Goal: Check status: Check status

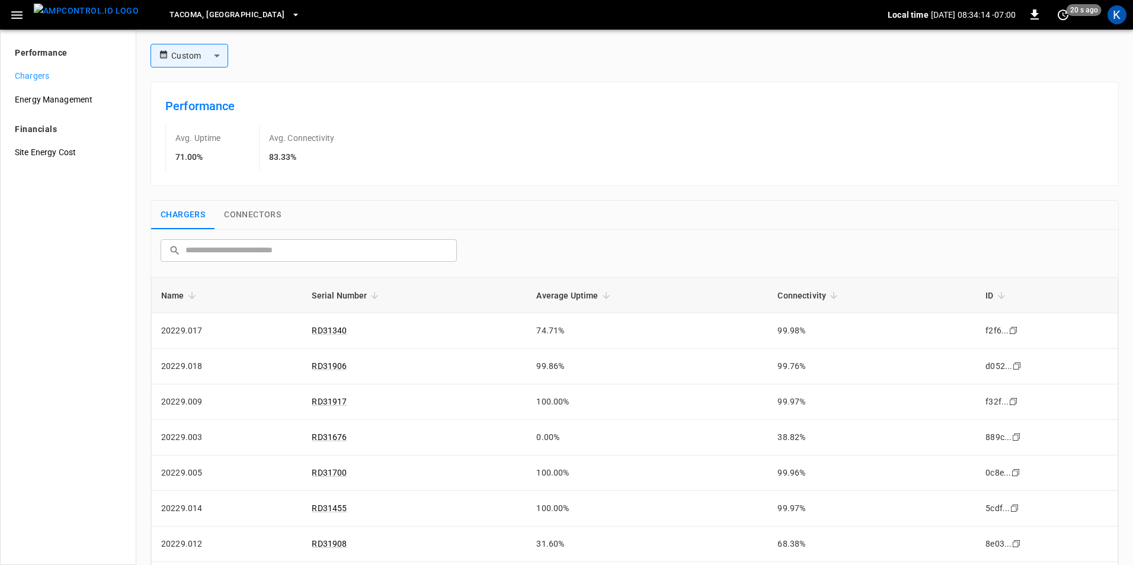
click at [23, 15] on icon "button" at bounding box center [16, 15] width 15 height 15
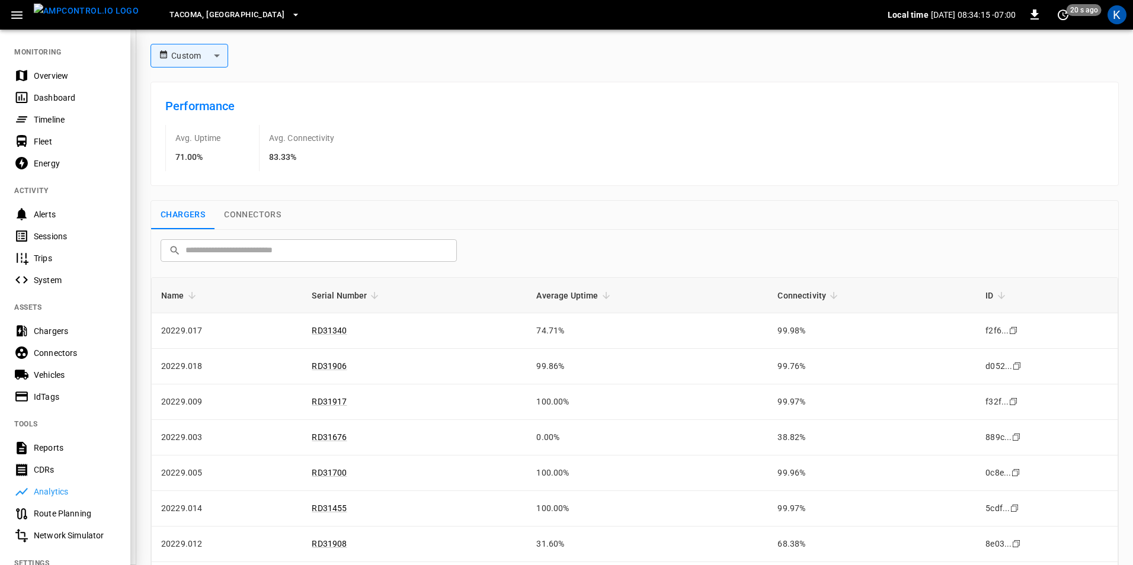
click at [44, 71] on div "Overview" at bounding box center [75, 76] width 82 height 12
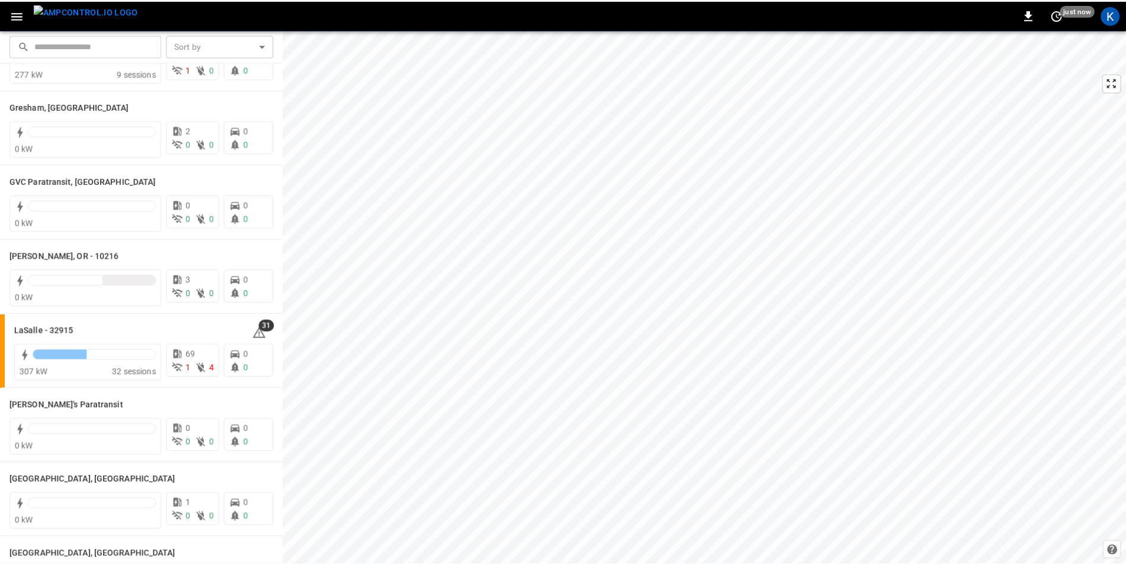
scroll to position [474, 0]
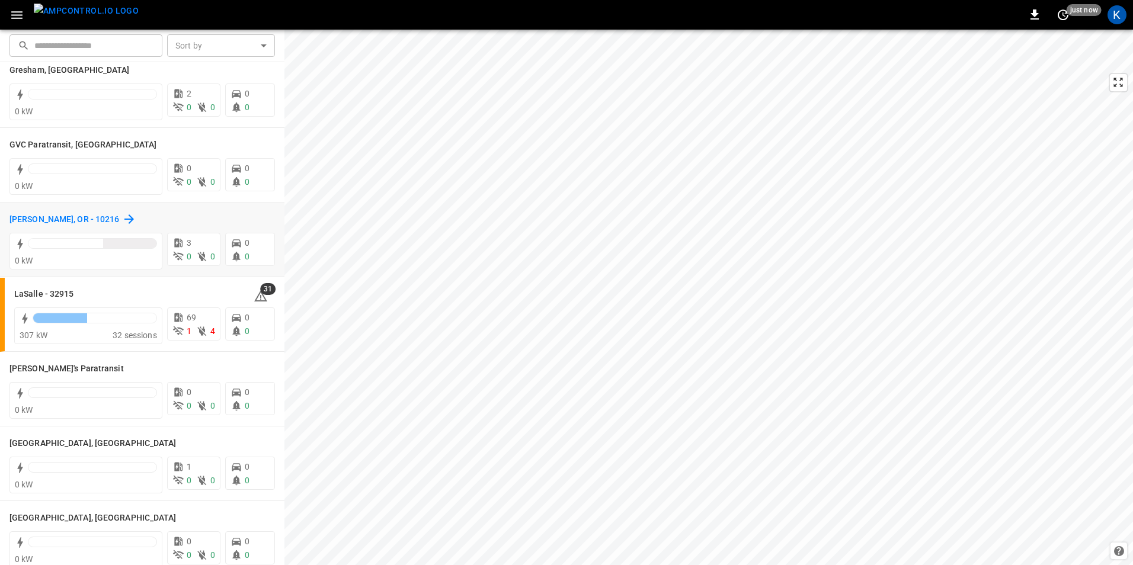
click at [46, 220] on h6 "[PERSON_NAME], OR - 10216" at bounding box center [64, 219] width 110 height 13
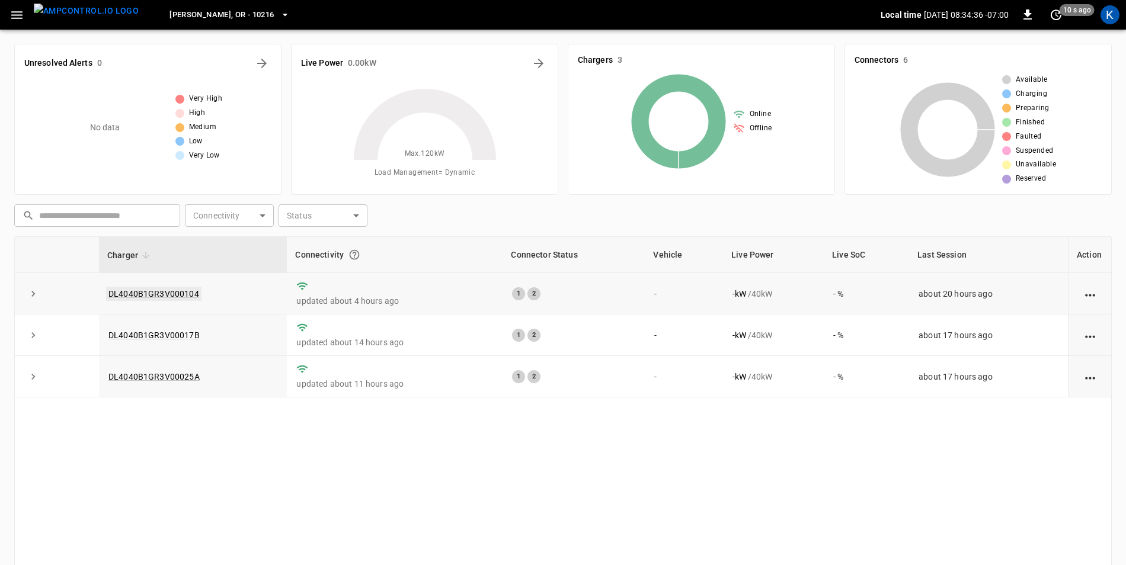
click at [159, 290] on link "DL4040B1GR3V000104" at bounding box center [153, 294] width 95 height 14
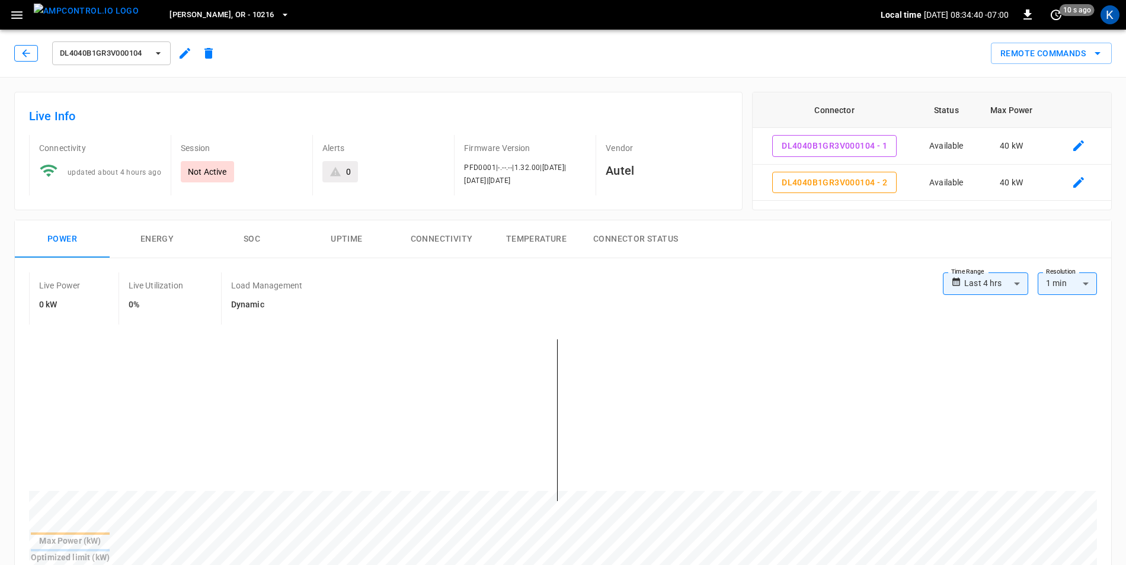
click at [25, 56] on icon "button" at bounding box center [26, 53] width 8 height 8
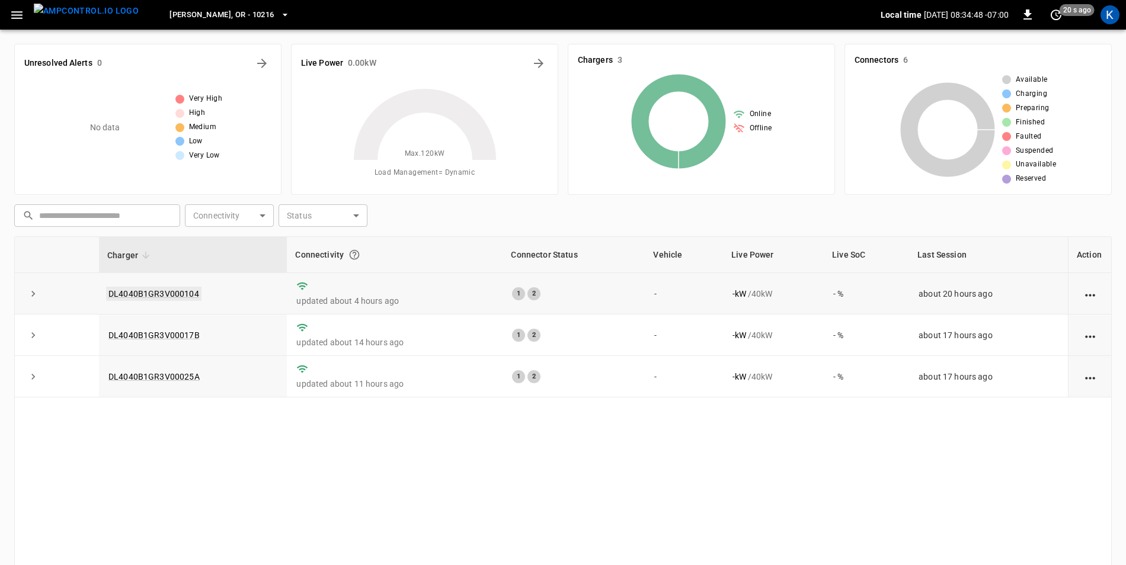
click at [136, 292] on link "DL4040B1GR3V000104" at bounding box center [153, 294] width 95 height 14
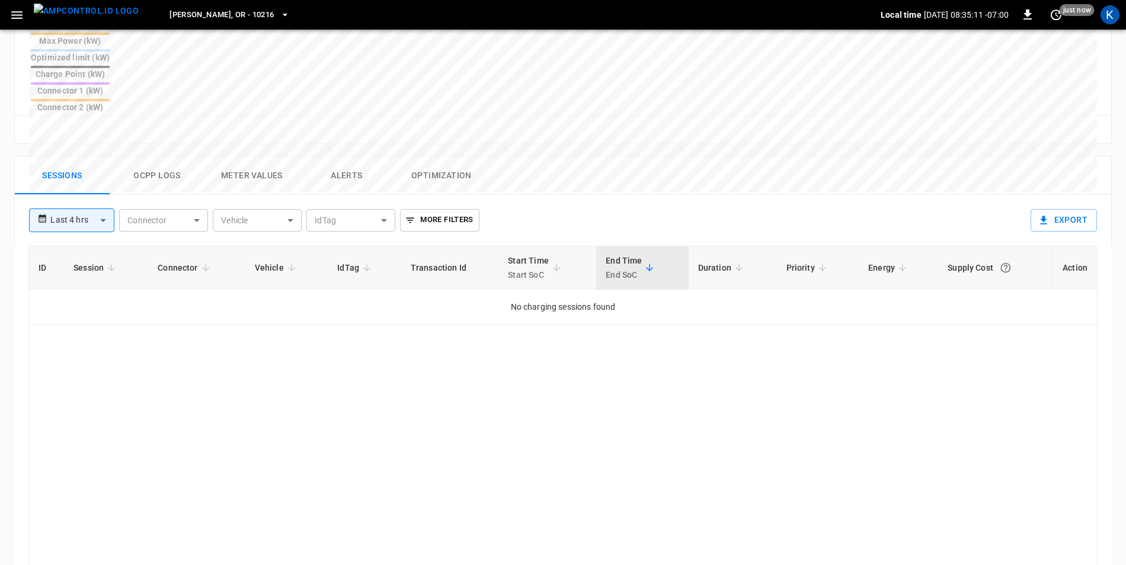
scroll to position [268, 0]
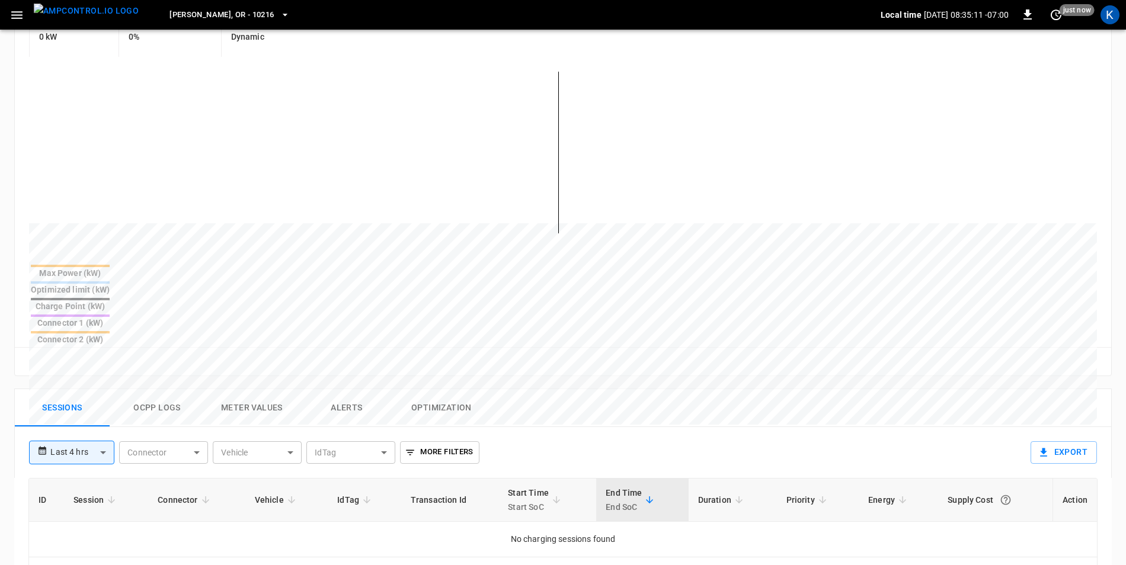
click at [156, 389] on button "Ocpp logs" at bounding box center [157, 408] width 95 height 38
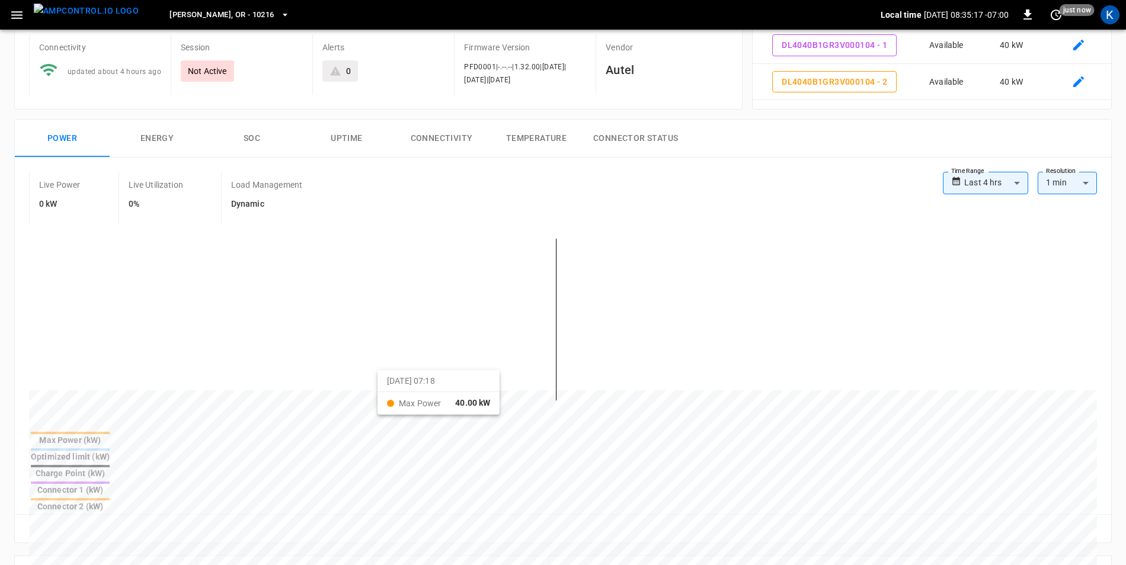
scroll to position [0, 0]
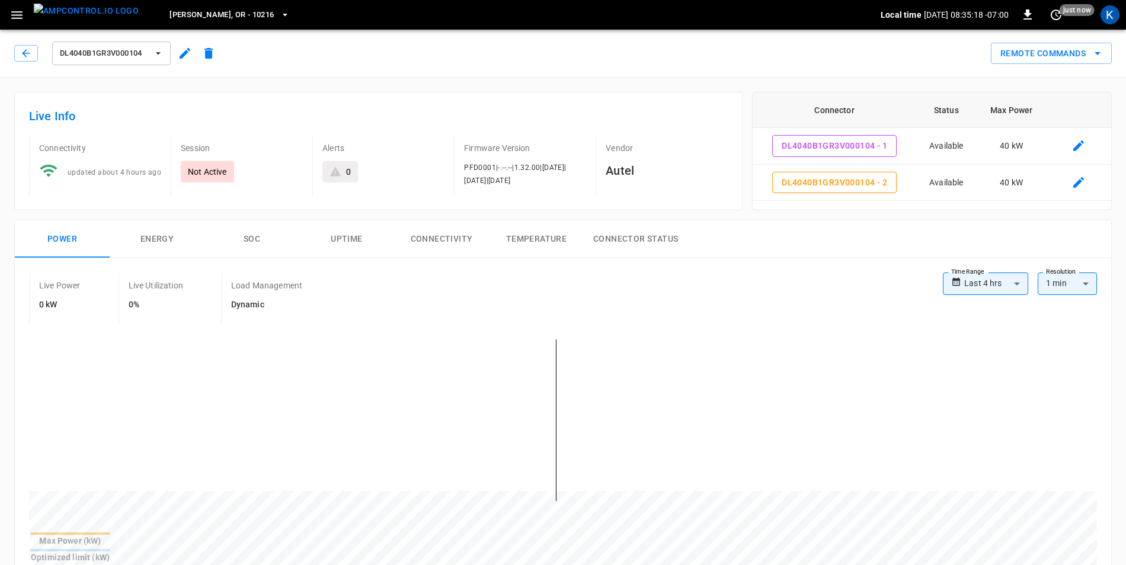
click at [438, 49] on div "Remote Commands" at bounding box center [665, 48] width 891 height 31
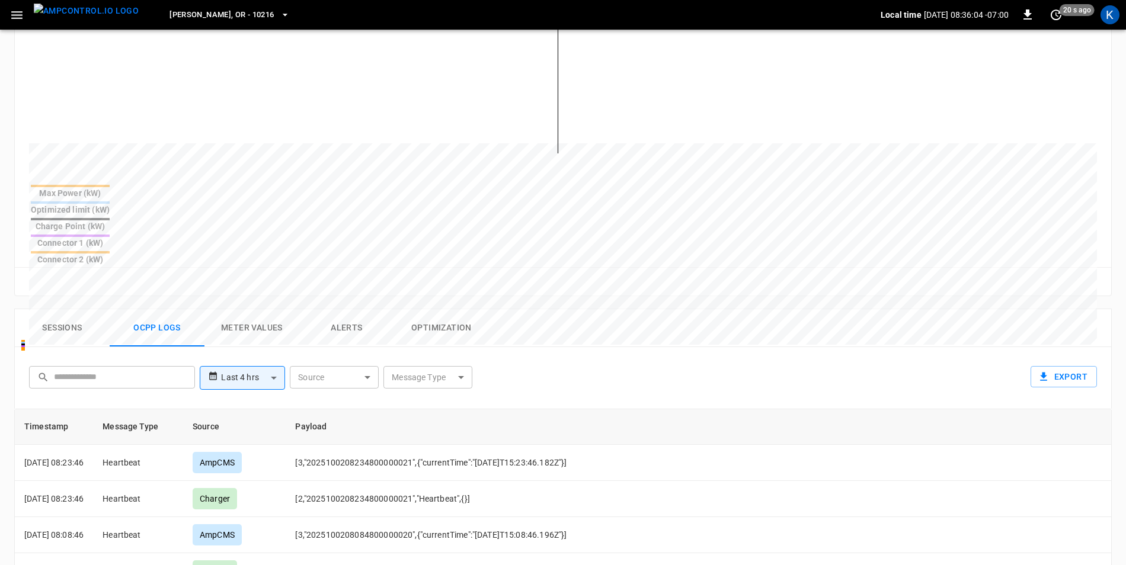
scroll to position [355, 0]
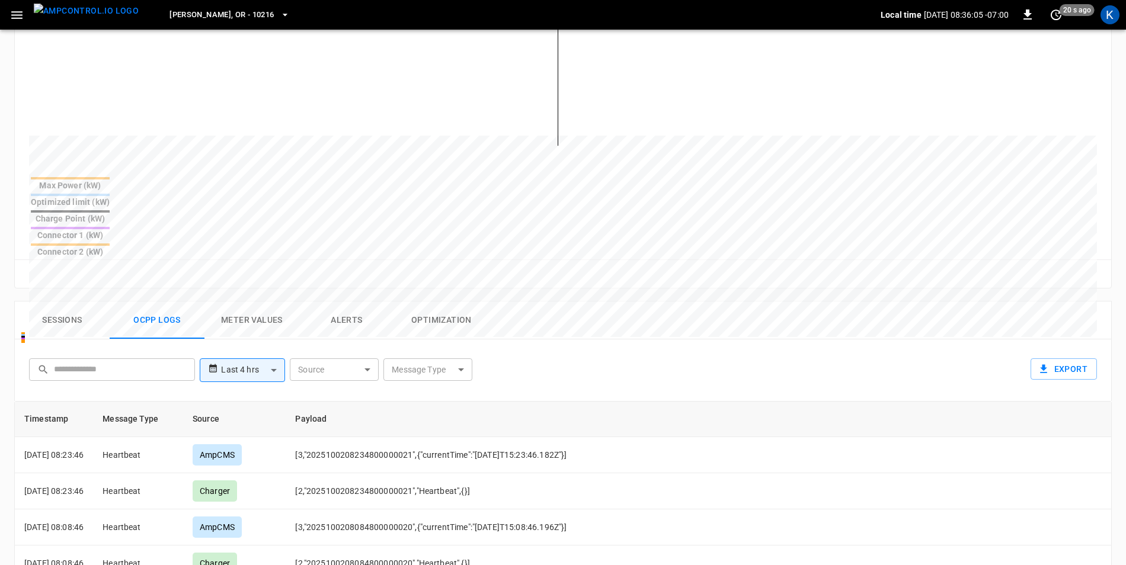
click at [68, 302] on button "Sessions" at bounding box center [62, 321] width 95 height 38
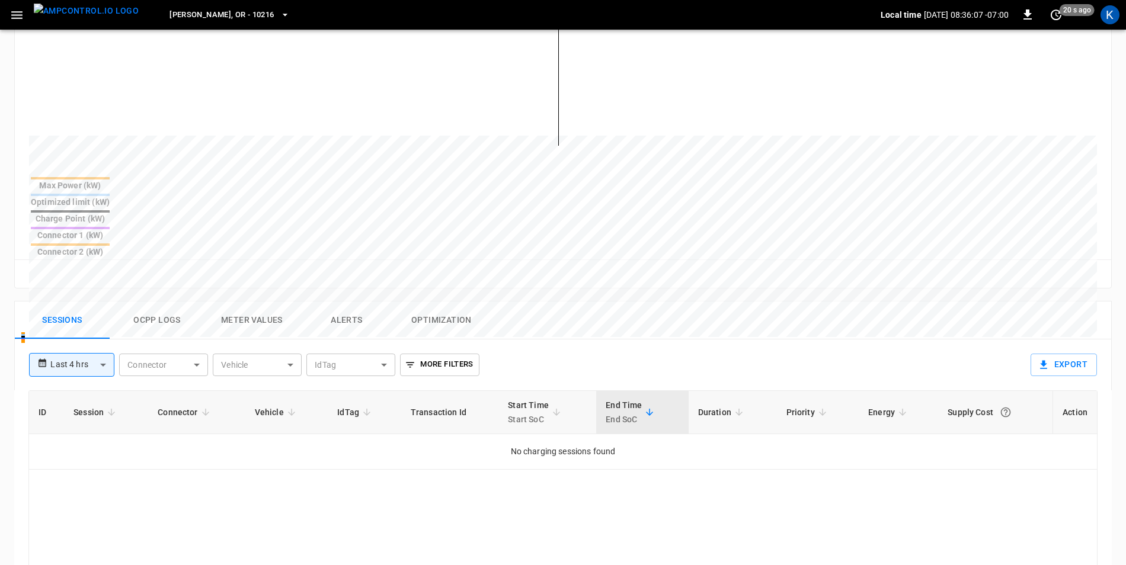
click at [101, 306] on body "**********" at bounding box center [563, 238] width 1126 height 1187
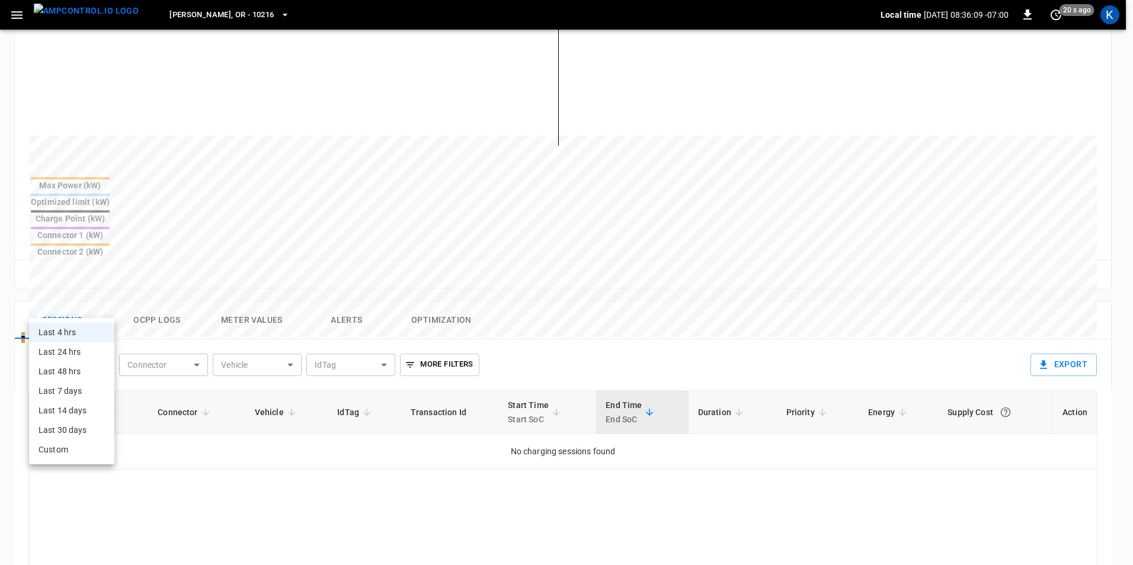
click at [79, 370] on li "Last 48 hrs" at bounding box center [71, 372] width 85 height 20
type input "**********"
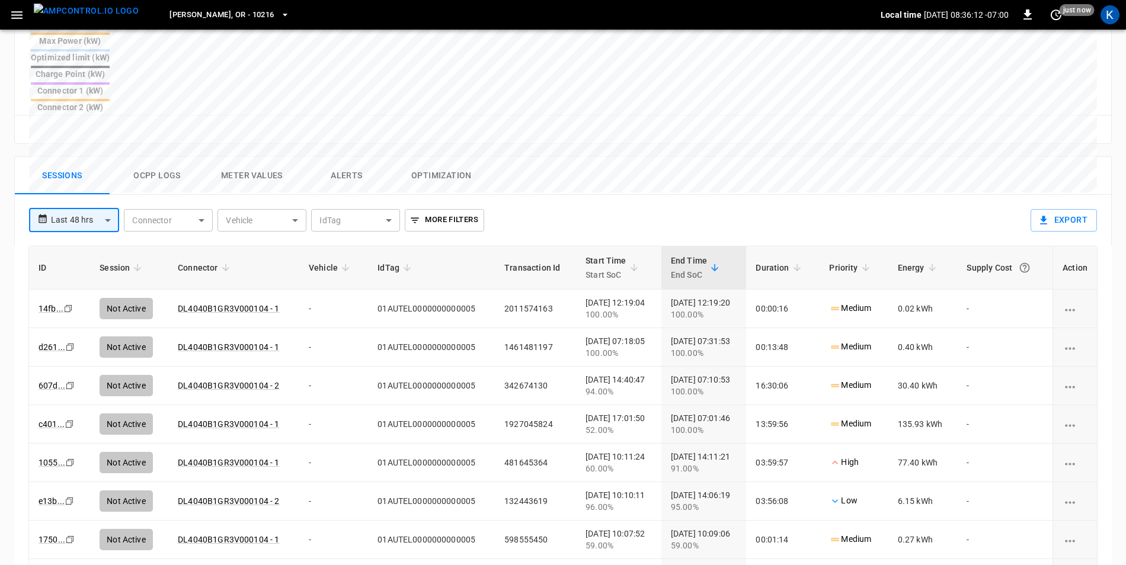
scroll to position [533, 0]
